Goal: Task Accomplishment & Management: Manage account settings

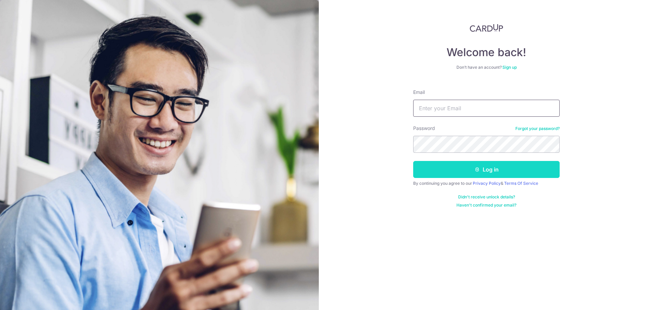
type input "[EMAIL_ADDRESS][DOMAIN_NAME]"
click at [501, 170] on button "Log in" at bounding box center [486, 169] width 146 height 17
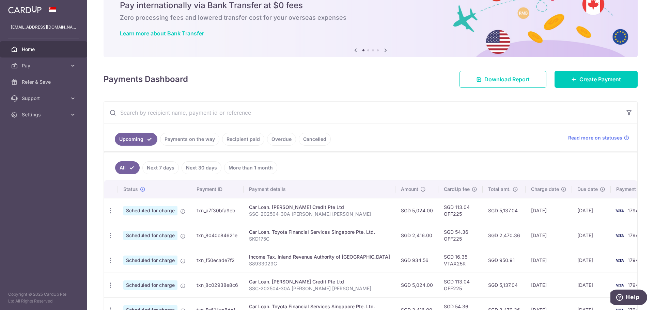
scroll to position [68, 0]
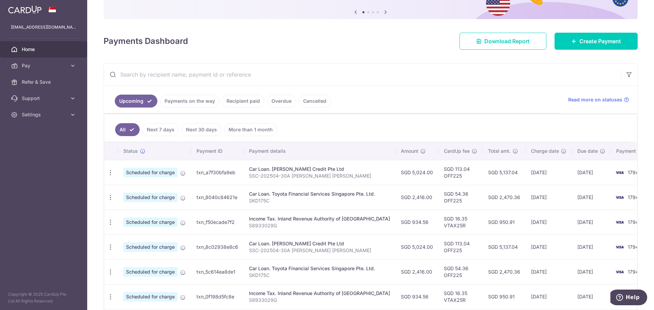
click at [242, 100] on link "Recipient paid" at bounding box center [243, 101] width 42 height 13
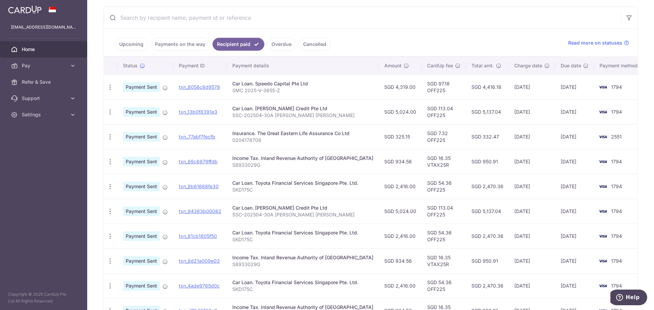
scroll to position [136, 0]
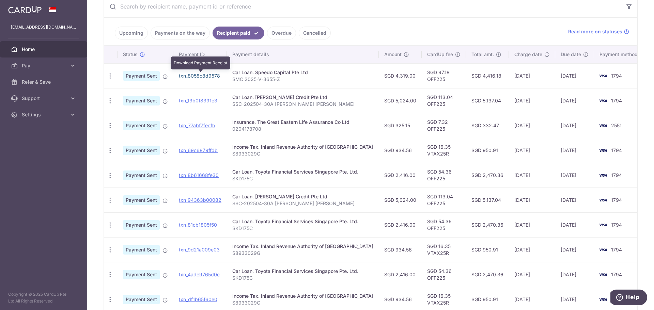
drag, startPoint x: 204, startPoint y: 76, endPoint x: 356, endPoint y: 22, distance: 162.1
click at [204, 76] on link "txn_8058c8d9578" at bounding box center [199, 76] width 41 height 6
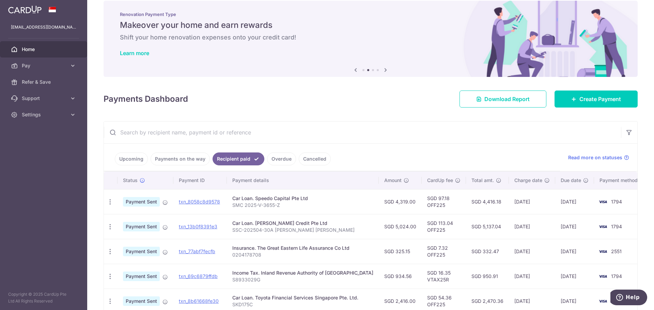
scroll to position [0, 0]
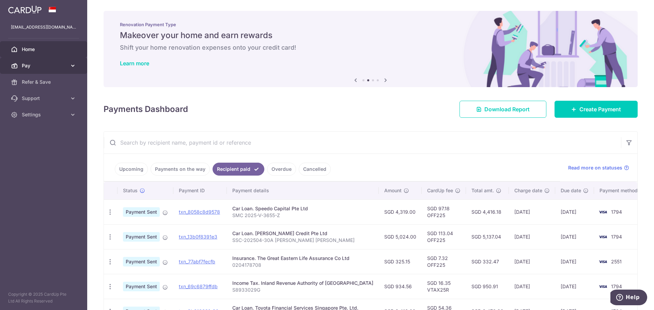
click at [28, 64] on span "Pay" at bounding box center [44, 65] width 45 height 7
click at [32, 70] on link "Pay" at bounding box center [43, 66] width 87 height 16
click at [45, 49] on span "Home" at bounding box center [44, 49] width 45 height 7
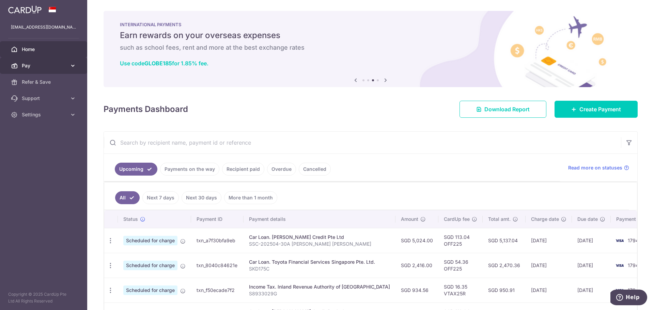
click at [27, 63] on span "Pay" at bounding box center [44, 65] width 45 height 7
click at [39, 49] on span "Home" at bounding box center [44, 49] width 45 height 7
